Goal: Task Accomplishment & Management: Use online tool/utility

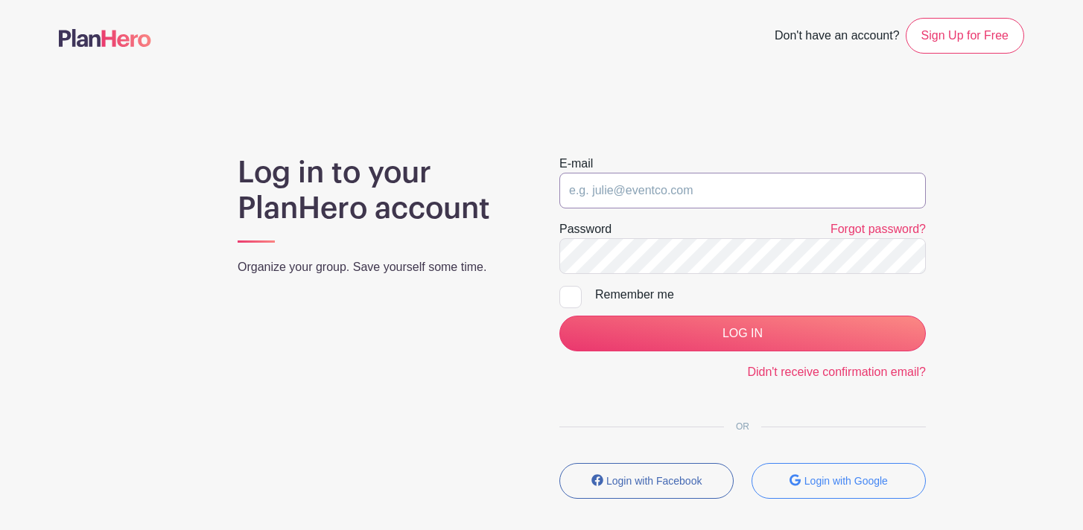
click at [680, 197] on input "email" at bounding box center [742, 191] width 366 height 36
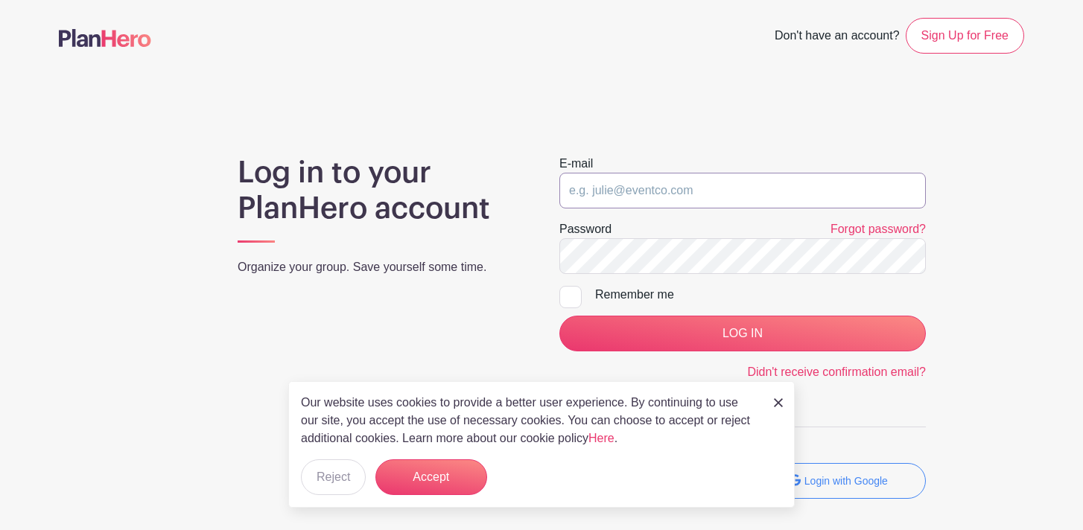
type input "[EMAIL_ADDRESS][DOMAIN_NAME]"
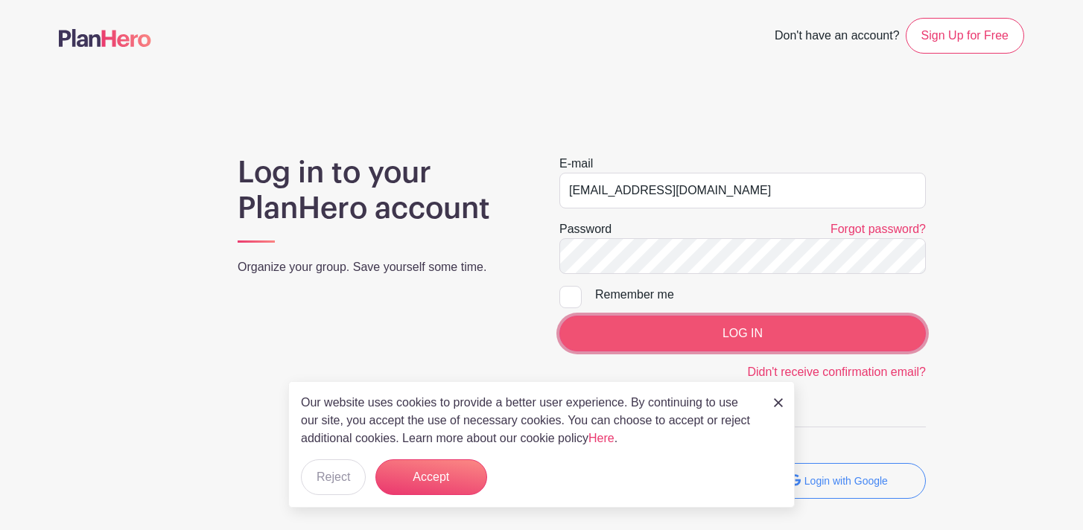
click at [753, 335] on input "LOG IN" at bounding box center [742, 334] width 366 height 36
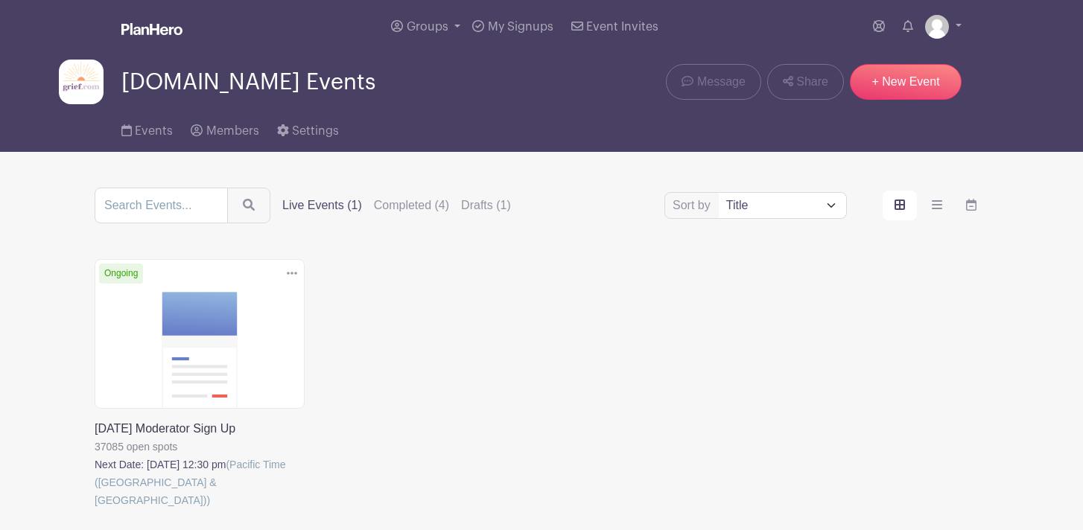
click at [95, 510] on link at bounding box center [95, 510] width 0 height 0
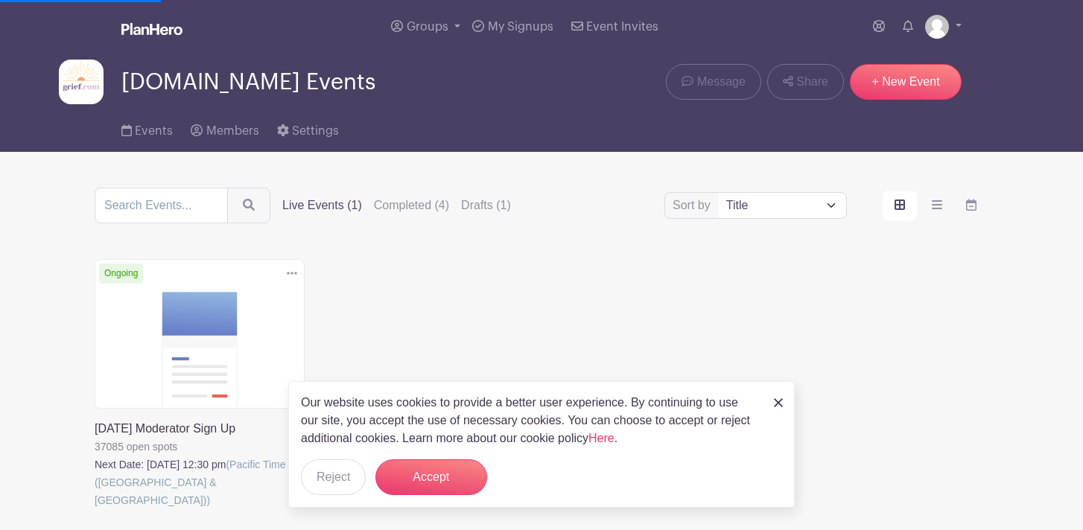
click at [778, 401] on img at bounding box center [778, 403] width 9 height 9
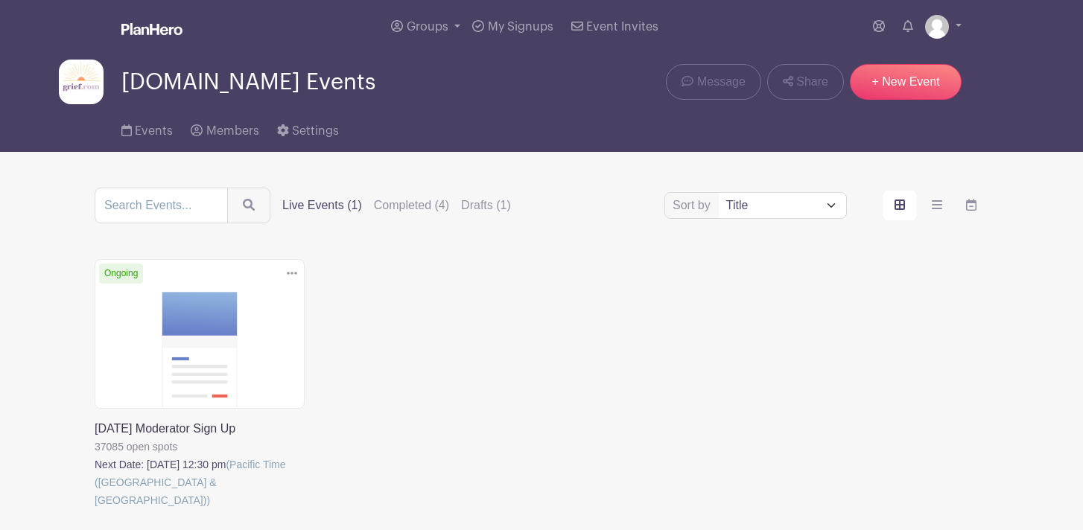
click at [95, 510] on link at bounding box center [95, 510] width 0 height 0
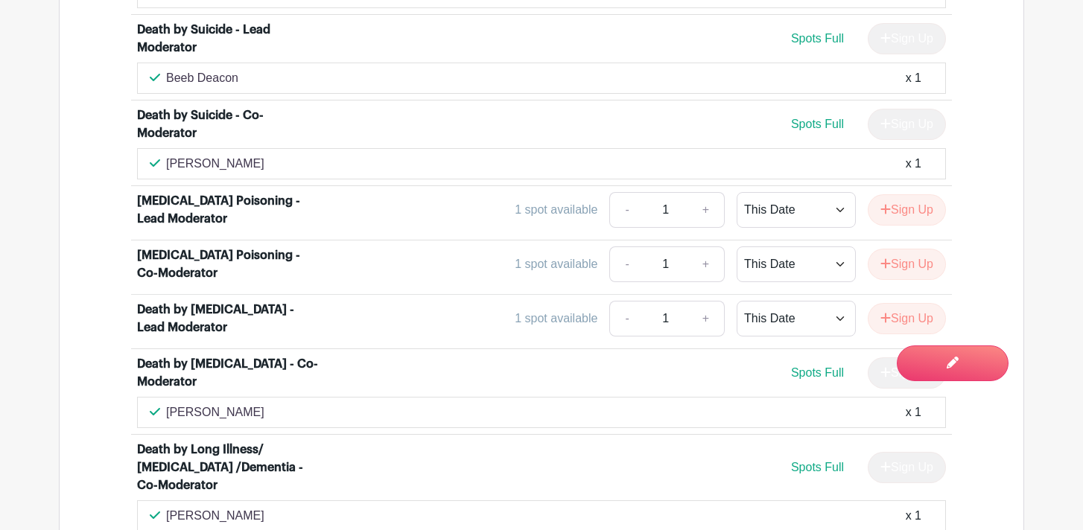
scroll to position [3409, 0]
